Goal: Use online tool/utility: Utilize a website feature to perform a specific function

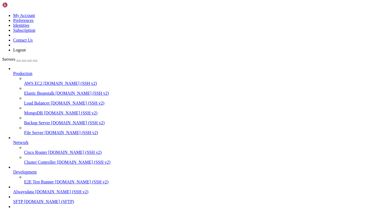
scroll to position [42, 0]
click at [38, 190] on span "[DOMAIN_NAME] (SSH v2)" at bounding box center [62, 192] width 54 height 5
drag, startPoint x: 161, startPoint y: 6, endPoint x: 166, endPoint y: -2, distance: 9.2
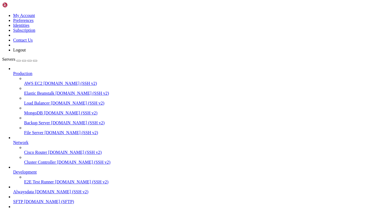
click at [166, 0] on html "Loading... My Account Preferences Identities Subscription Contact Us Logout Ser…" at bounding box center [182, 173] width 365 height 347
